Goal: Task Accomplishment & Management: Use online tool/utility

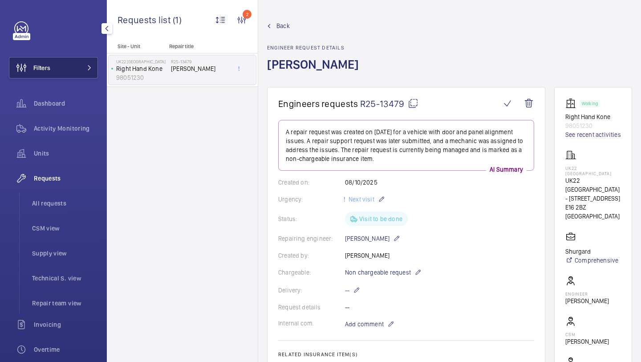
scroll to position [125, 0]
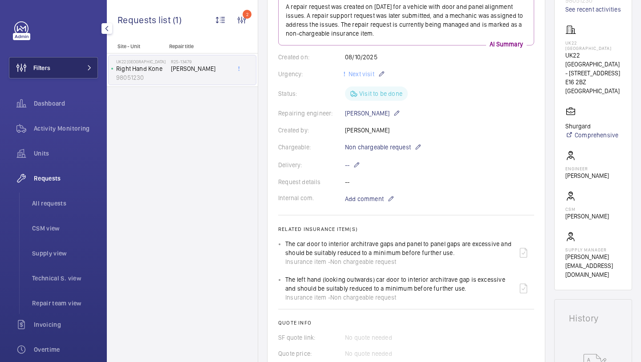
click at [71, 68] on button "Filters" at bounding box center [53, 67] width 89 height 21
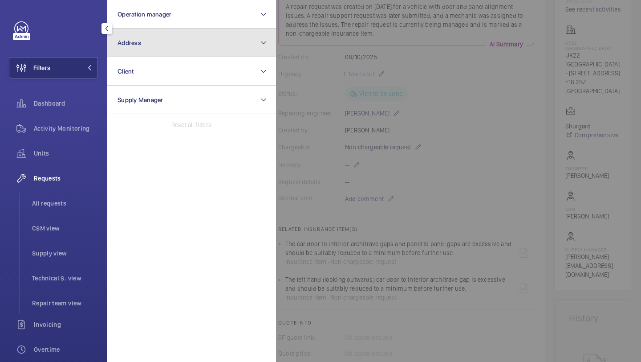
drag, startPoint x: 93, startPoint y: 60, endPoint x: 142, endPoint y: 47, distance: 50.8
click at [142, 47] on button "Address" at bounding box center [191, 43] width 169 height 29
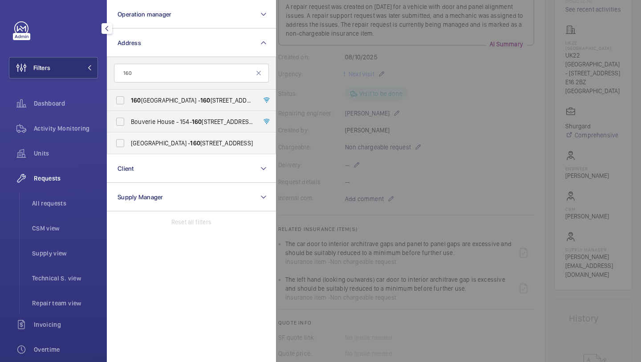
type input "160"
click at [201, 140] on span "[GEOGRAPHIC_DATA] - [STREET_ADDRESS]" at bounding box center [192, 143] width 122 height 9
click at [129, 140] on input "[GEOGRAPHIC_DATA] - [STREET_ADDRESS]" at bounding box center [120, 143] width 18 height 18
checkbox input "true"
click at [352, 90] on div at bounding box center [596, 181] width 641 height 362
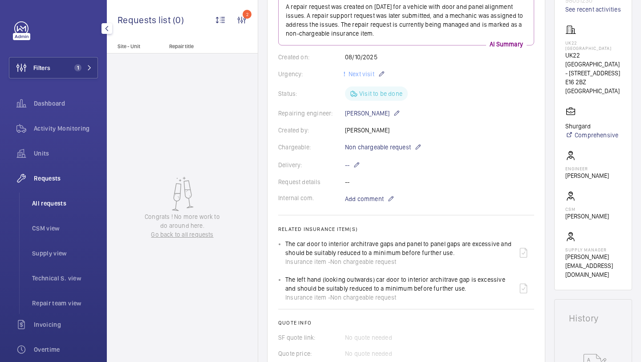
click at [45, 197] on li "All requests" at bounding box center [61, 202] width 73 height 21
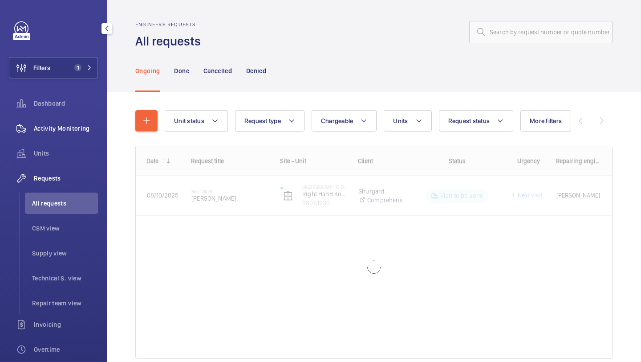
click at [78, 123] on div "Activity Monitoring" at bounding box center [53, 128] width 89 height 21
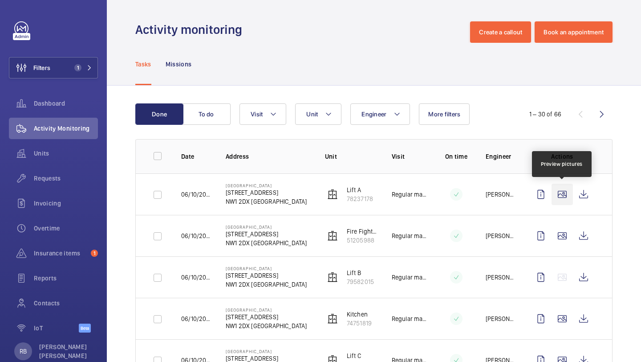
click at [562, 194] on wm-front-icon-button at bounding box center [562, 194] width 21 height 21
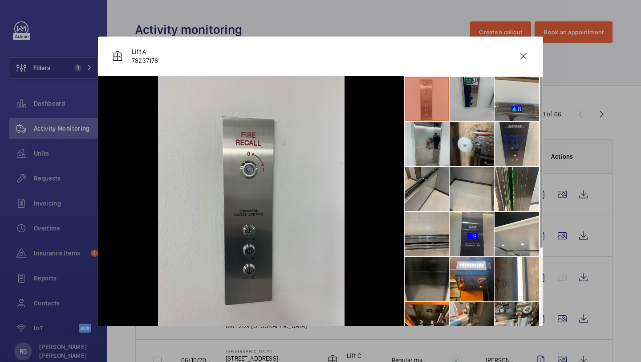
click at [469, 99] on li at bounding box center [472, 99] width 45 height 45
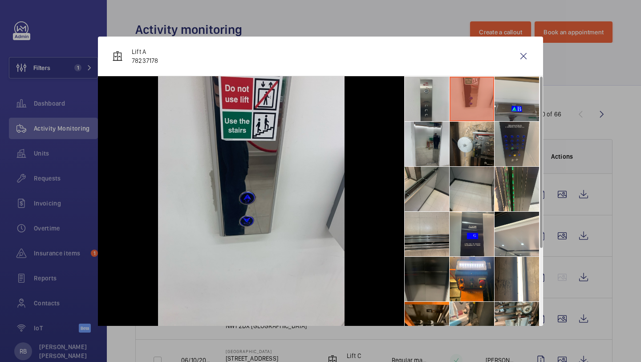
click at [500, 126] on li at bounding box center [517, 144] width 45 height 45
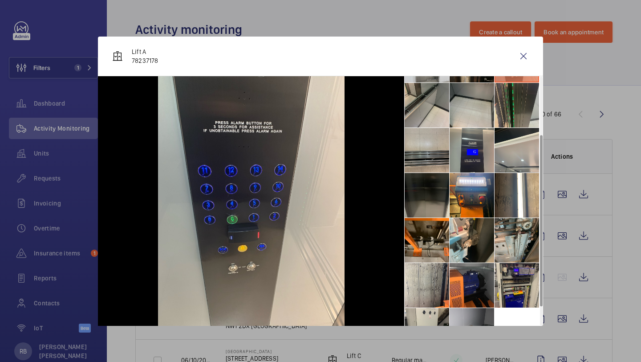
scroll to position [111, 0]
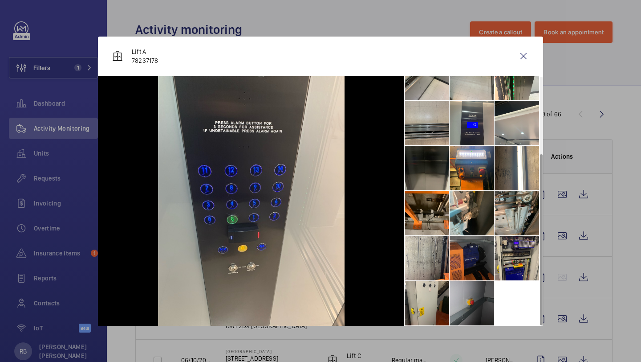
click at [466, 257] on li at bounding box center [472, 258] width 45 height 45
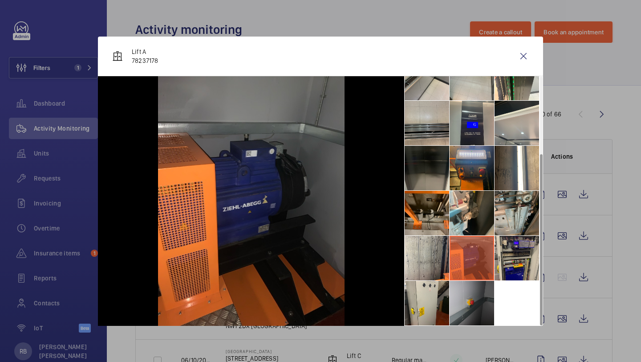
click at [476, 167] on li at bounding box center [472, 168] width 45 height 45
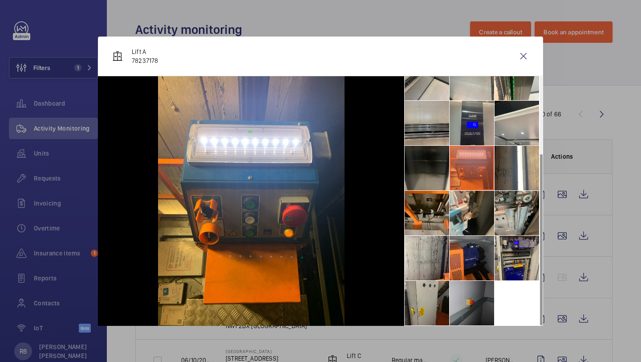
click at [426, 305] on li at bounding box center [427, 303] width 45 height 45
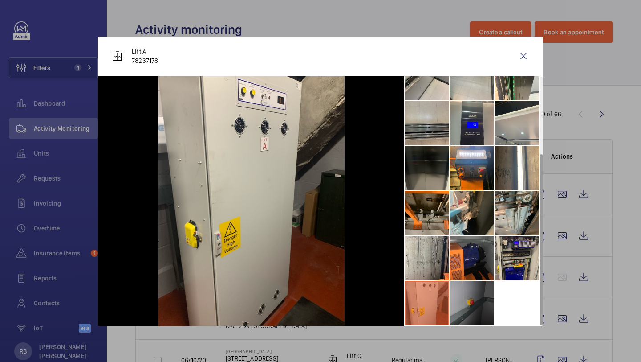
click at [454, 291] on li at bounding box center [472, 303] width 45 height 45
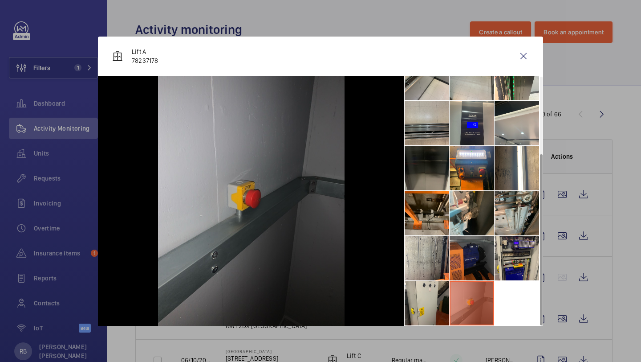
click at [454, 253] on li at bounding box center [472, 258] width 45 height 45
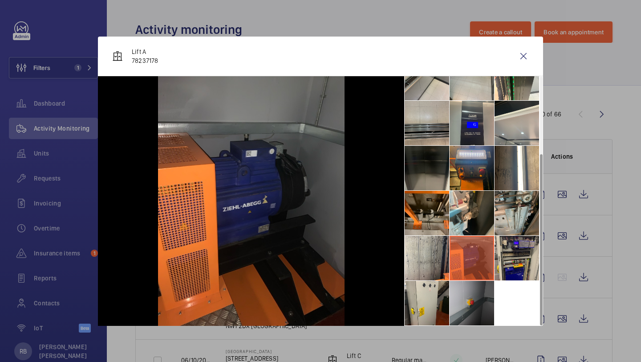
click at [472, 181] on li at bounding box center [472, 168] width 45 height 45
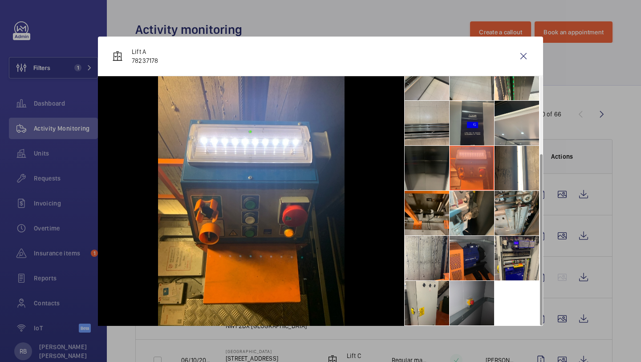
click at [479, 125] on li at bounding box center [472, 123] width 45 height 45
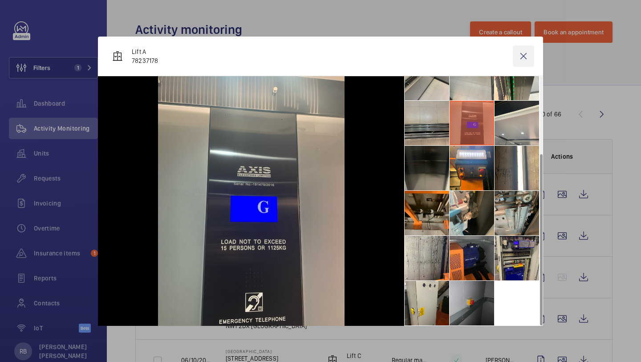
click at [521, 56] on wm-front-icon-button at bounding box center [523, 55] width 21 height 21
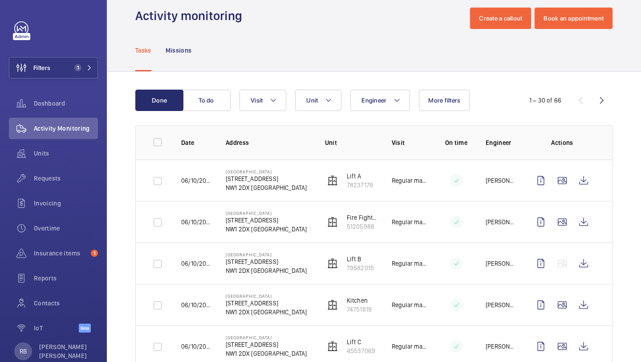
scroll to position [36, 0]
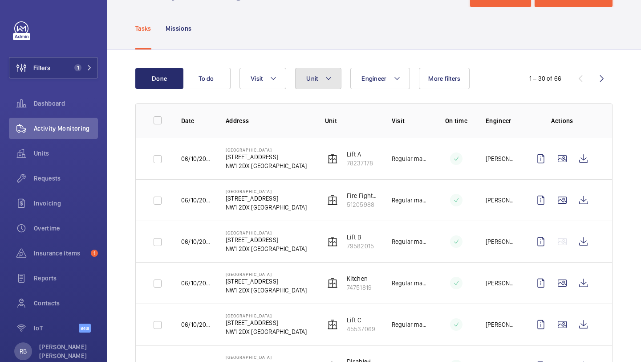
click at [335, 78] on button "Unit" at bounding box center [318, 78] width 46 height 21
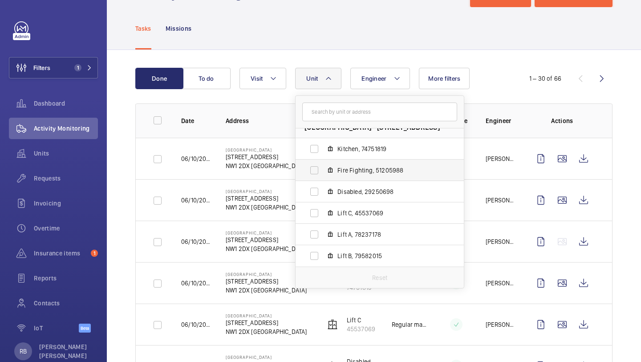
scroll to position [0, 0]
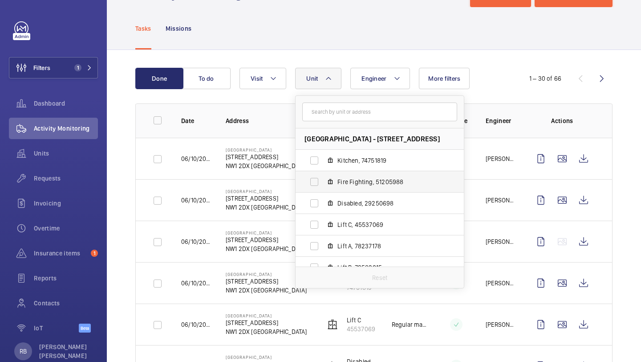
click at [394, 183] on span "Fire Fighting, 51205988" at bounding box center [389, 181] width 103 height 9
click at [323, 183] on input "Fire Fighting, 51205988" at bounding box center [315, 182] width 18 height 18
checkbox input "true"
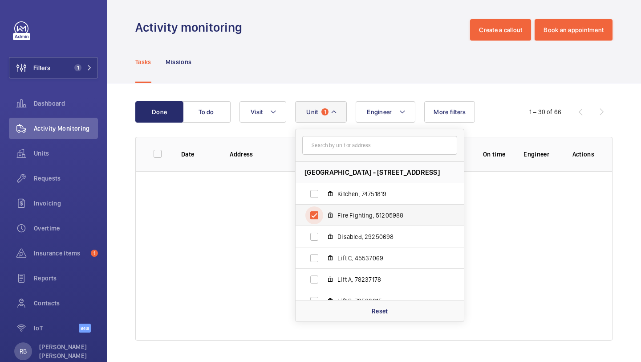
scroll to position [2, 0]
click at [641, 146] on div "Done To do Engineer Unit 1 [GEOGRAPHIC_DATA] - [STREET_ADDRESS][GEOGRAPHIC_DATA…" at bounding box center [374, 222] width 535 height 278
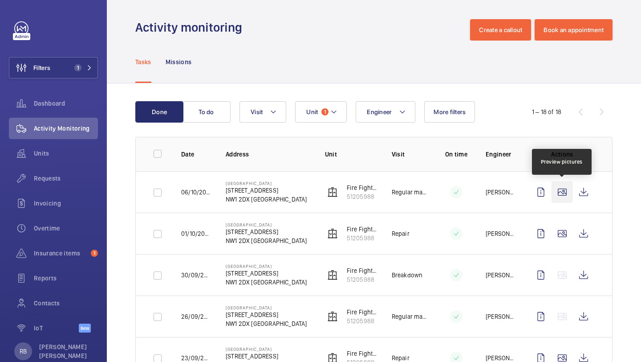
click at [567, 199] on wm-front-icon-button at bounding box center [562, 191] width 21 height 21
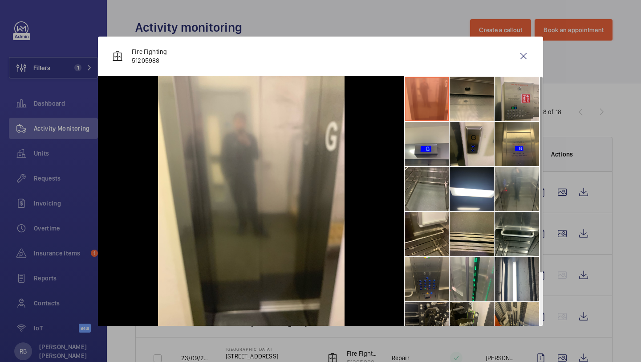
click at [431, 258] on li at bounding box center [427, 279] width 45 height 45
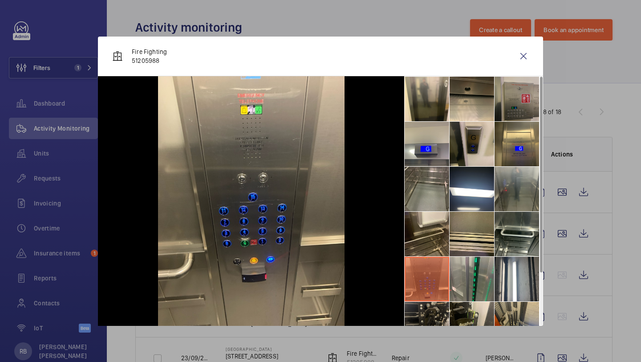
click at [517, 99] on li at bounding box center [517, 99] width 45 height 45
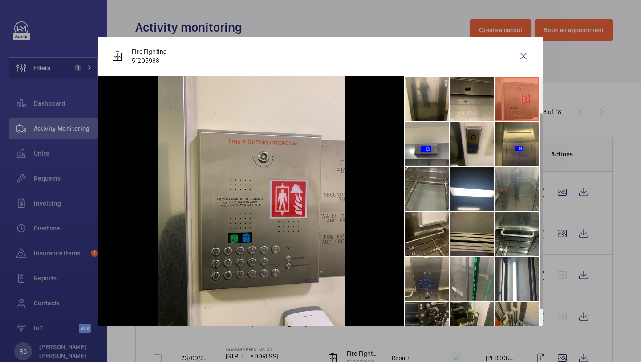
scroll to position [66, 0]
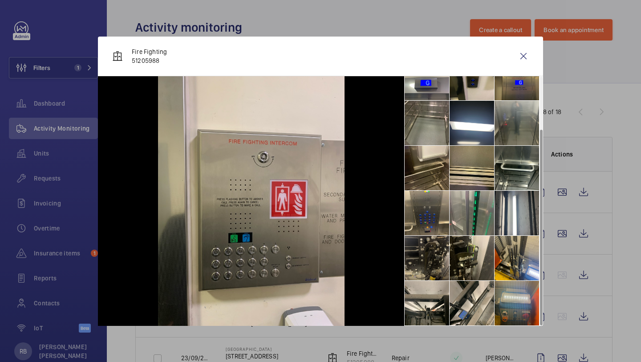
click at [532, 316] on li at bounding box center [517, 303] width 45 height 45
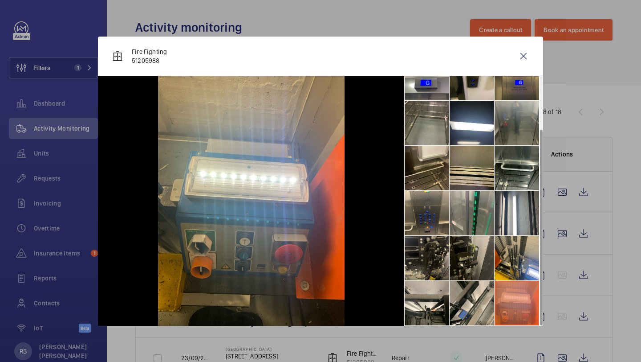
click at [478, 250] on li at bounding box center [472, 258] width 45 height 45
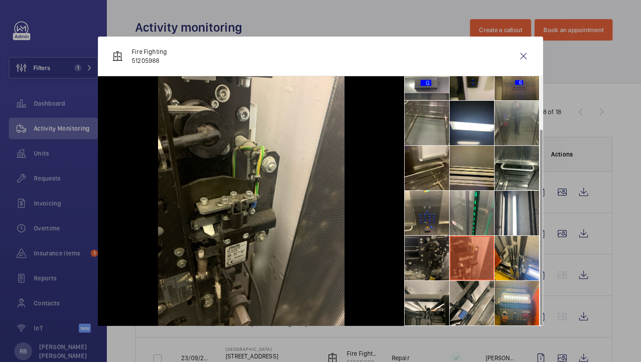
click at [438, 248] on li at bounding box center [427, 258] width 45 height 45
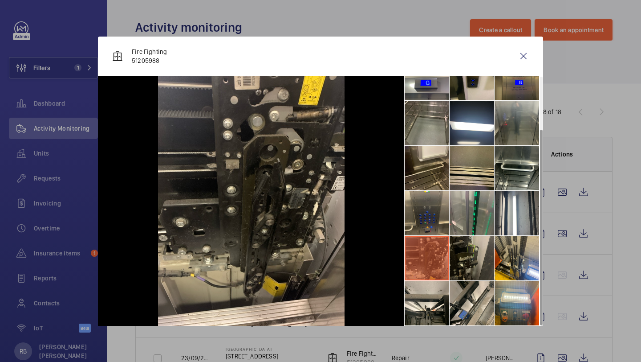
click at [454, 248] on li at bounding box center [472, 258] width 45 height 45
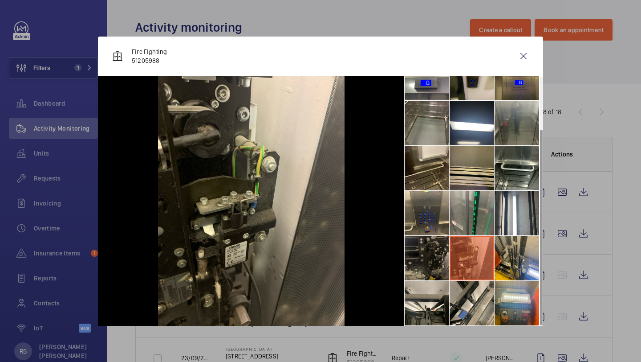
click at [415, 250] on li at bounding box center [427, 258] width 45 height 45
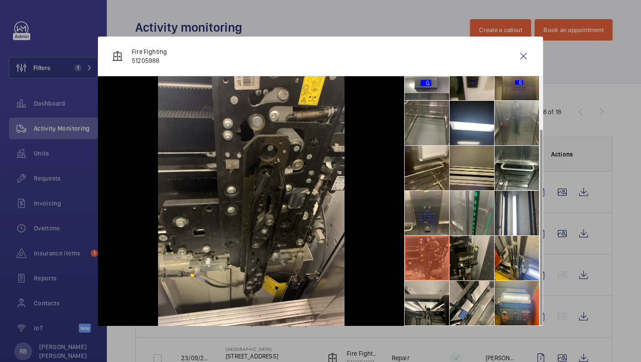
click at [462, 241] on li at bounding box center [472, 258] width 45 height 45
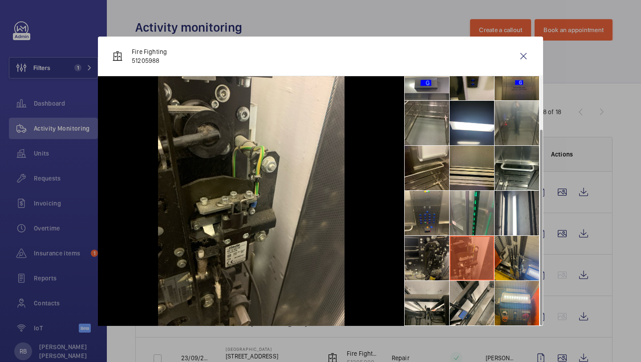
click at [529, 252] on li at bounding box center [517, 258] width 45 height 45
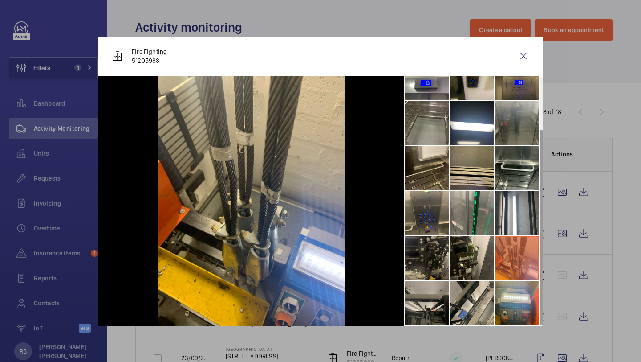
click at [422, 290] on li at bounding box center [427, 303] width 45 height 45
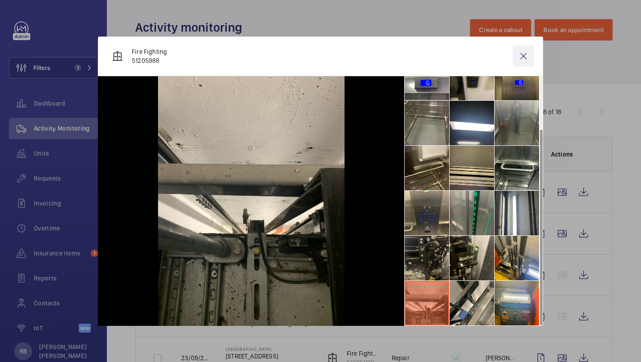
click at [523, 58] on wm-front-icon-button at bounding box center [523, 55] width 21 height 21
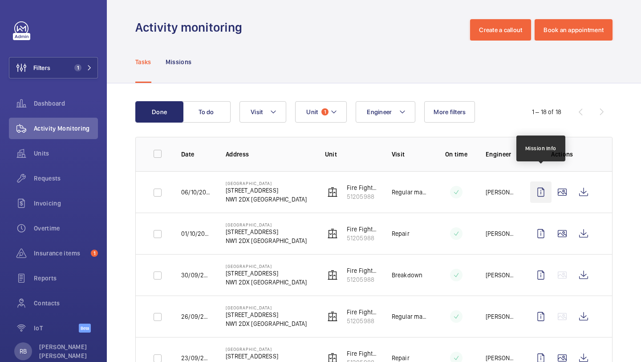
scroll to position [98, 0]
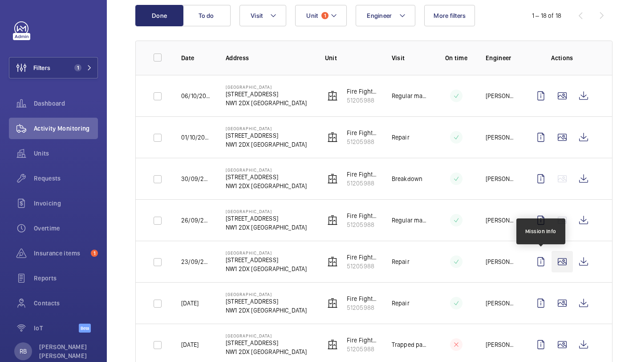
click at [561, 262] on wm-front-icon-button at bounding box center [562, 261] width 21 height 21
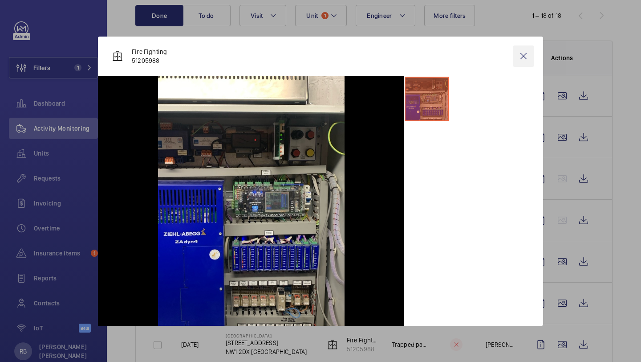
click at [524, 55] on wm-front-icon-button at bounding box center [523, 55] width 21 height 21
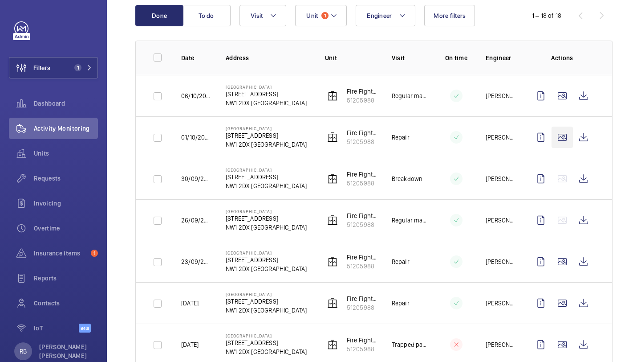
click at [563, 139] on wm-front-icon-button at bounding box center [562, 137] width 21 height 21
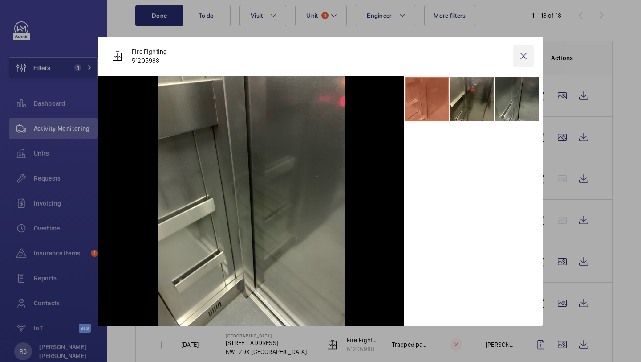
click at [519, 60] on wm-front-icon-button at bounding box center [523, 55] width 21 height 21
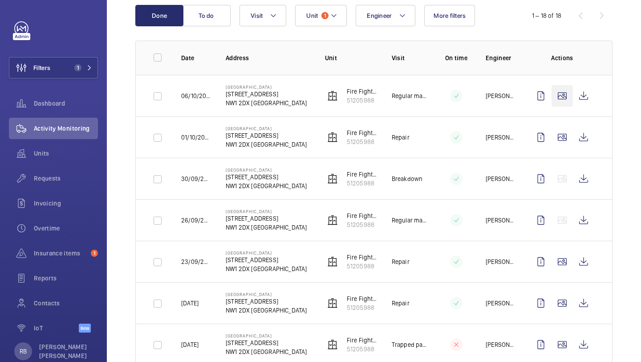
click at [565, 101] on wm-front-icon-button at bounding box center [562, 95] width 21 height 21
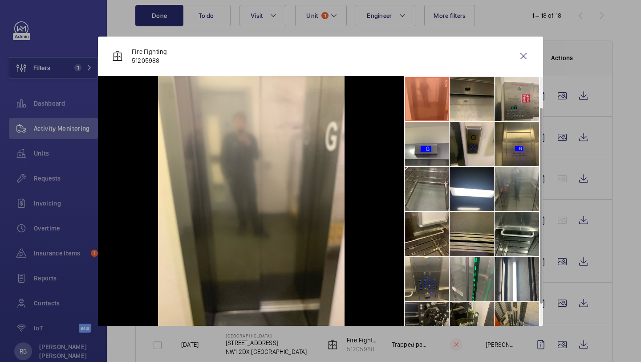
scroll to position [66, 0]
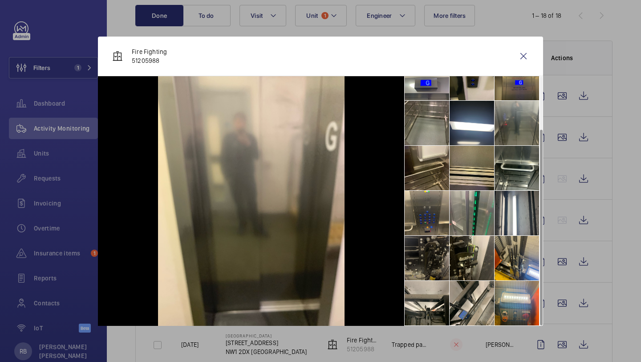
click at [432, 259] on li at bounding box center [427, 258] width 45 height 45
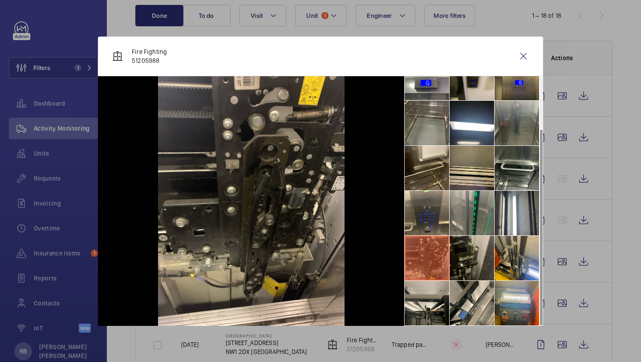
click at [456, 256] on li at bounding box center [472, 258] width 45 height 45
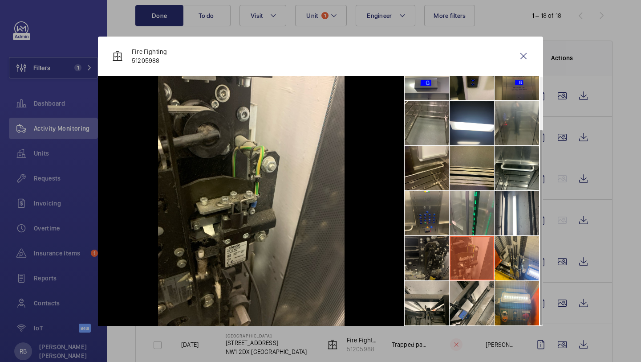
click at [424, 255] on li at bounding box center [427, 258] width 45 height 45
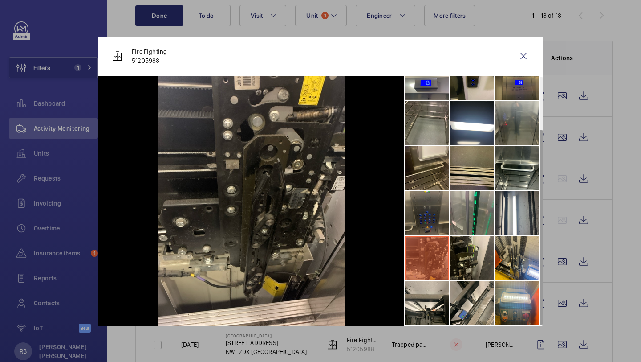
click at [430, 212] on li at bounding box center [427, 213] width 45 height 45
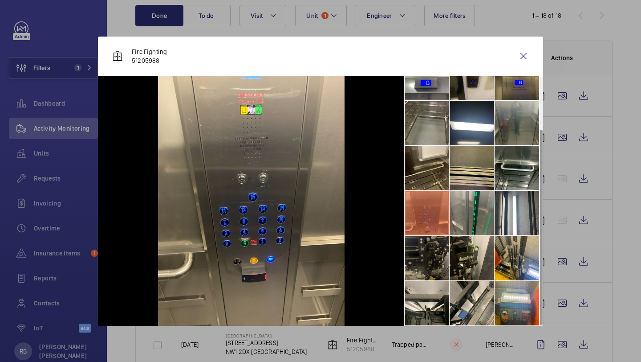
click at [427, 253] on li at bounding box center [427, 258] width 45 height 45
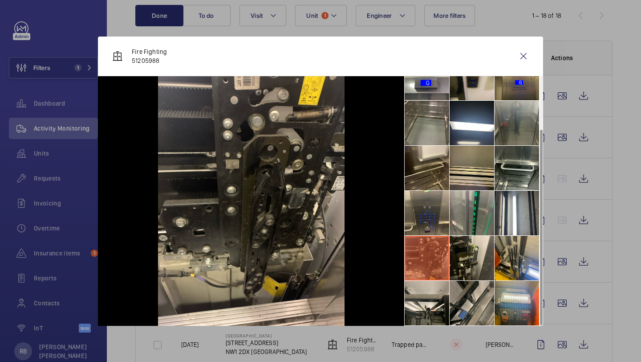
click at [484, 295] on li at bounding box center [472, 303] width 45 height 45
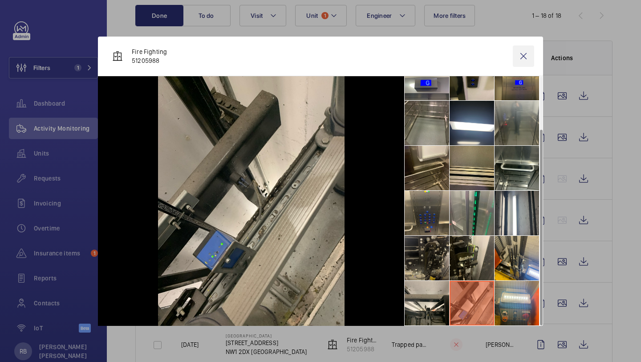
click at [514, 57] on wm-front-icon-button at bounding box center [523, 55] width 21 height 21
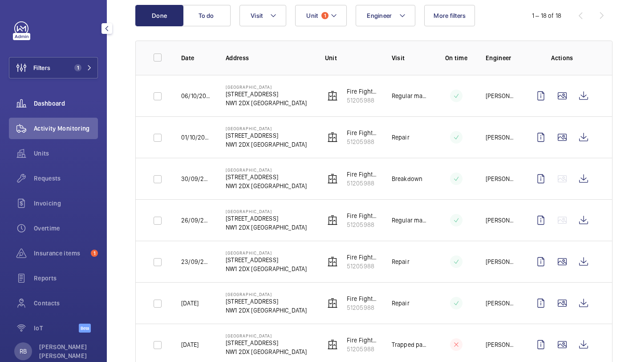
click at [81, 64] on button "Filters 1" at bounding box center [53, 67] width 89 height 21
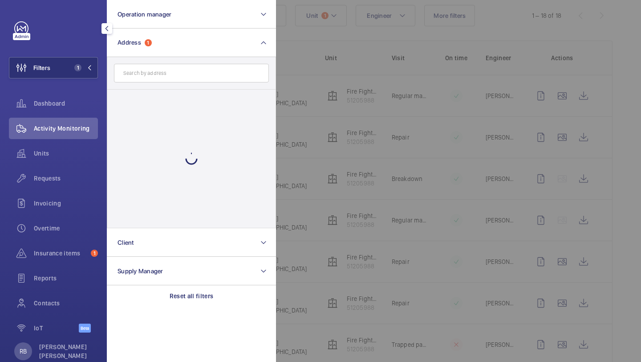
click at [64, 81] on div "Filters 1 Operation manager Address 1 Reset Client Supply Manager Reset all fil…" at bounding box center [53, 181] width 89 height 321
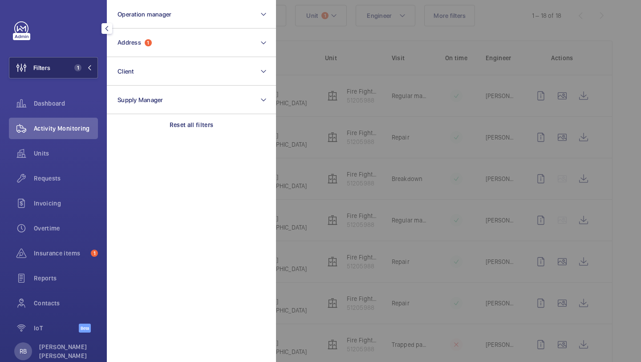
click at [70, 73] on button "Filters 1" at bounding box center [53, 67] width 89 height 21
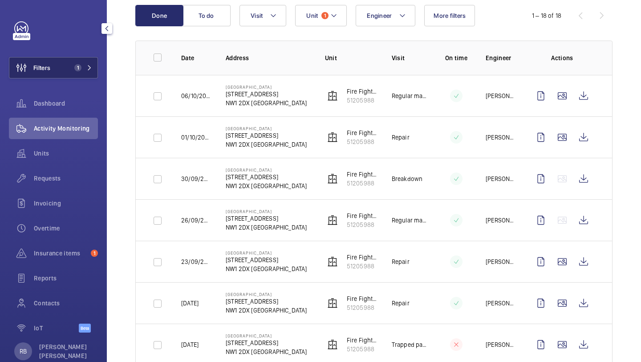
click at [86, 61] on button "Filters 1" at bounding box center [53, 67] width 89 height 21
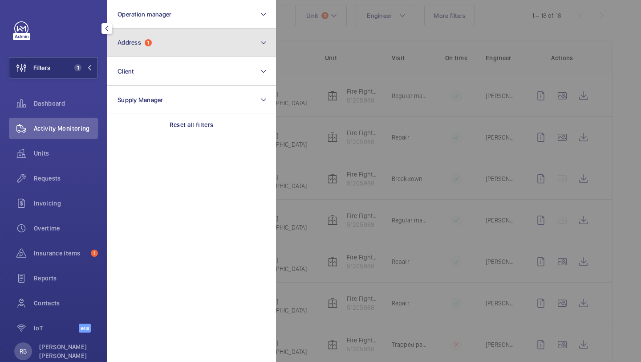
click at [141, 51] on button "Address 1" at bounding box center [191, 43] width 169 height 29
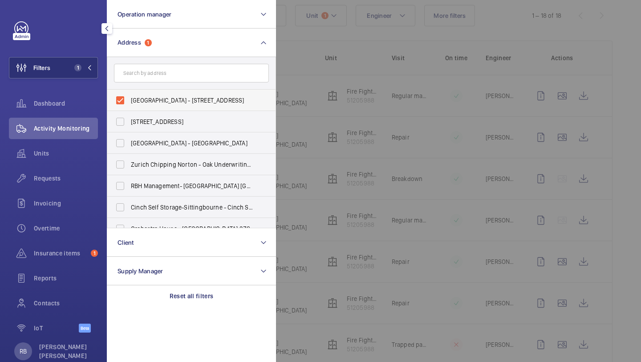
click at [137, 109] on label "[GEOGRAPHIC_DATA] - [STREET_ADDRESS]" at bounding box center [184, 100] width 155 height 21
click at [129, 109] on input "[GEOGRAPHIC_DATA] - [STREET_ADDRESS]" at bounding box center [120, 100] width 18 height 18
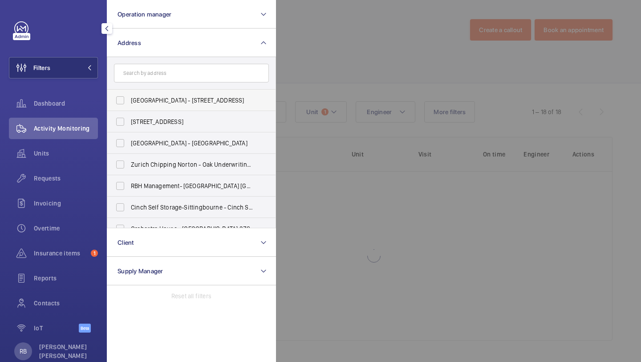
click at [150, 101] on span "[GEOGRAPHIC_DATA] - [STREET_ADDRESS]" at bounding box center [192, 100] width 122 height 9
click at [129, 101] on input "[GEOGRAPHIC_DATA] - [STREET_ADDRESS]" at bounding box center [120, 100] width 18 height 18
checkbox input "true"
click at [315, 75] on div at bounding box center [596, 181] width 641 height 362
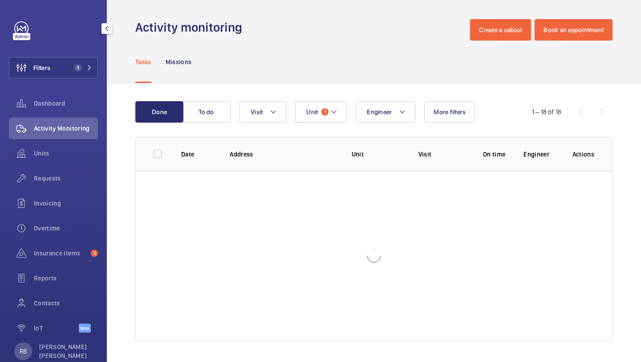
scroll to position [98, 0]
